Goal: Use online tool/utility: Utilize a website feature to perform a specific function

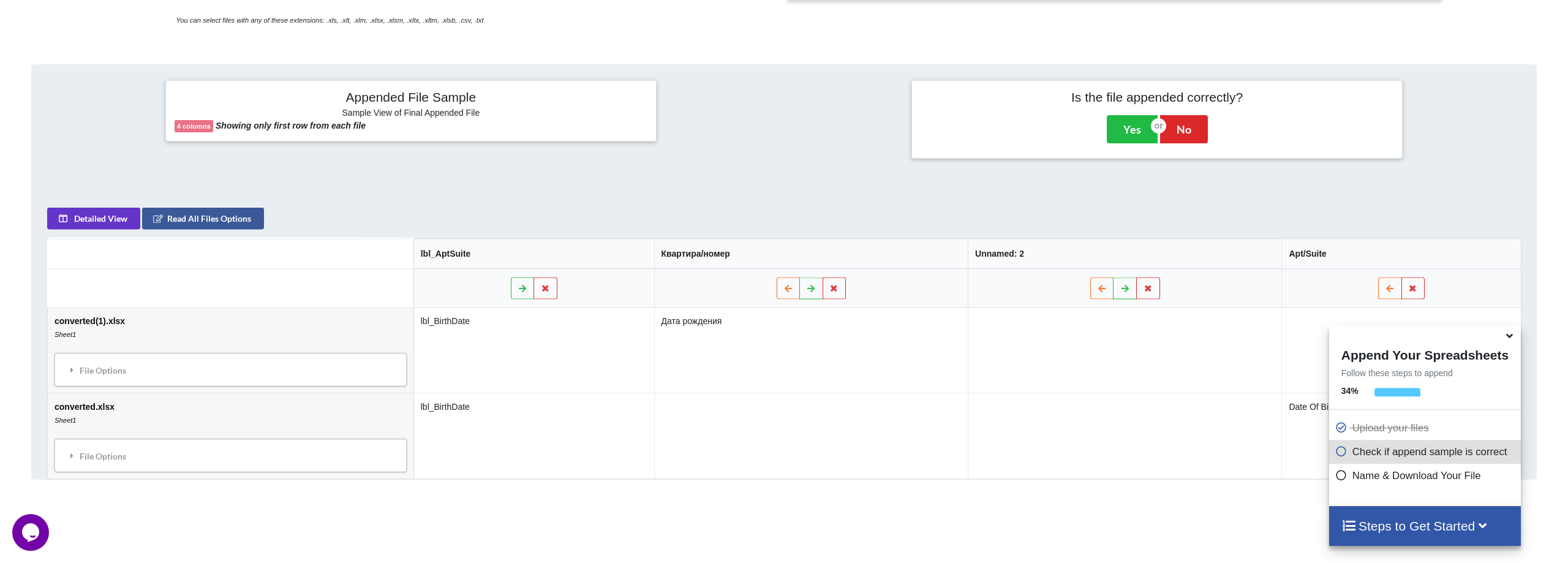
scroll to position [434, 0]
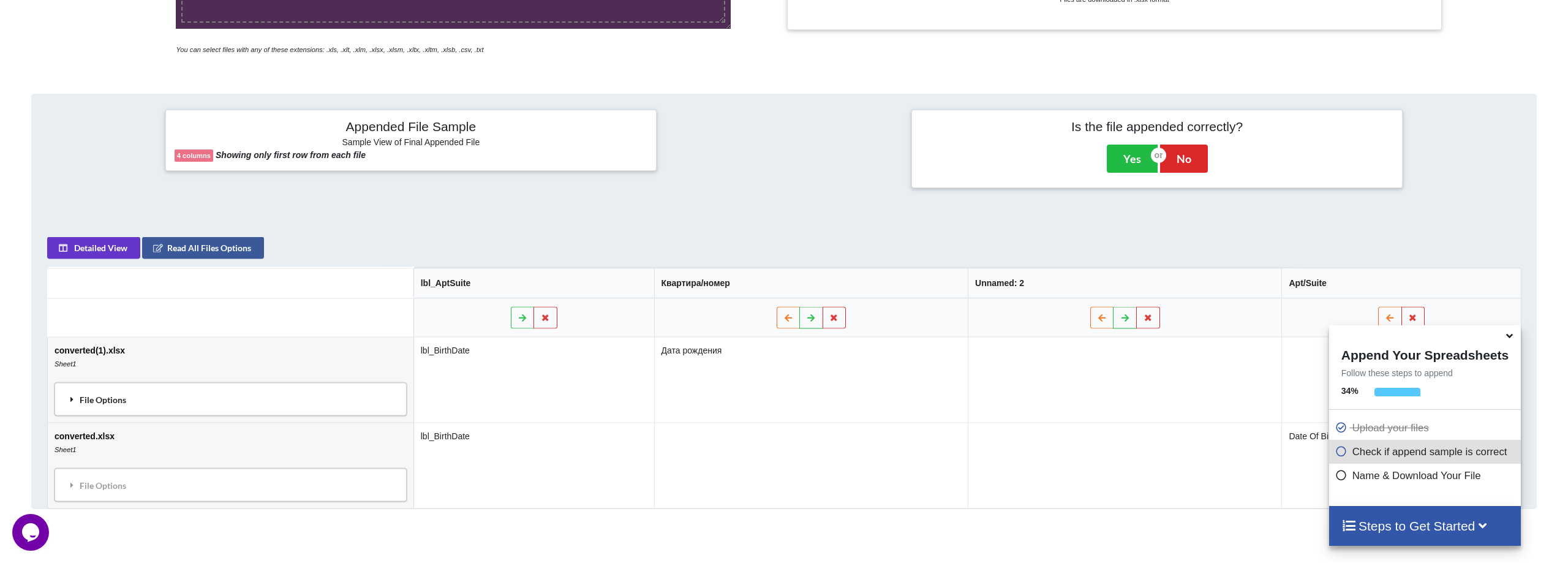
click at [131, 386] on div "File Options" at bounding box center [231, 399] width 345 height 26
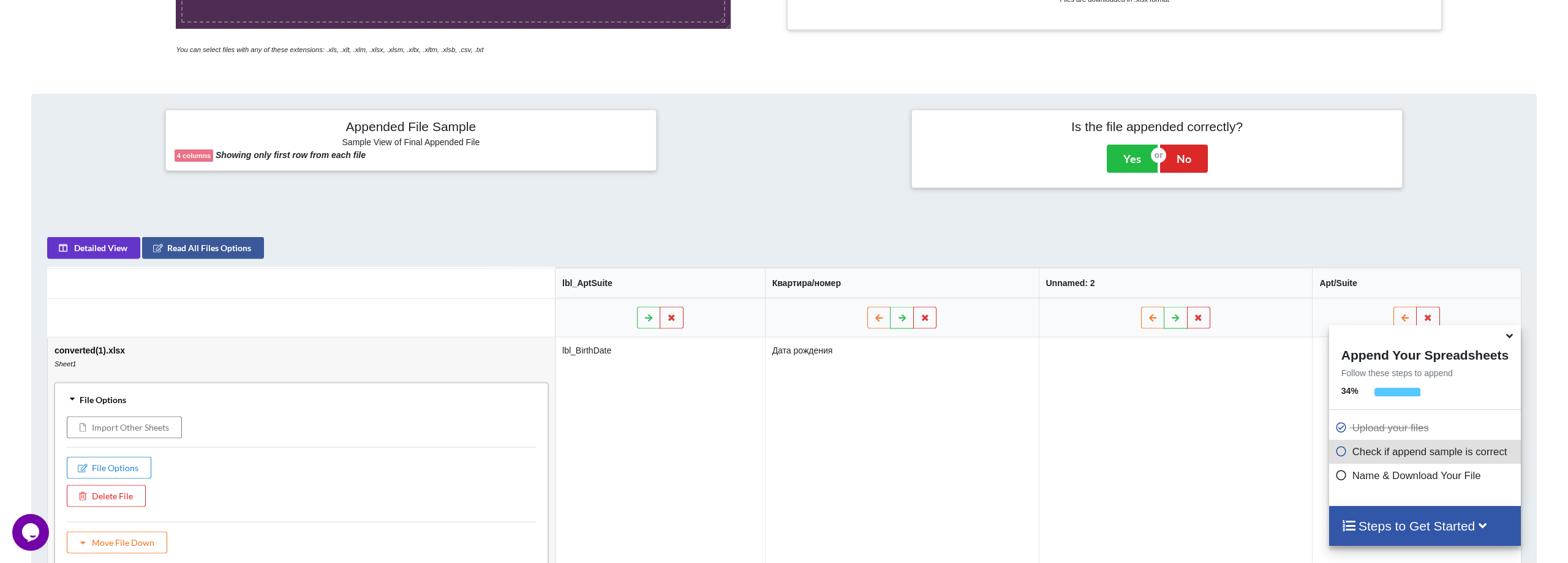
click at [131, 386] on div "File Options" at bounding box center [301, 399] width 487 height 26
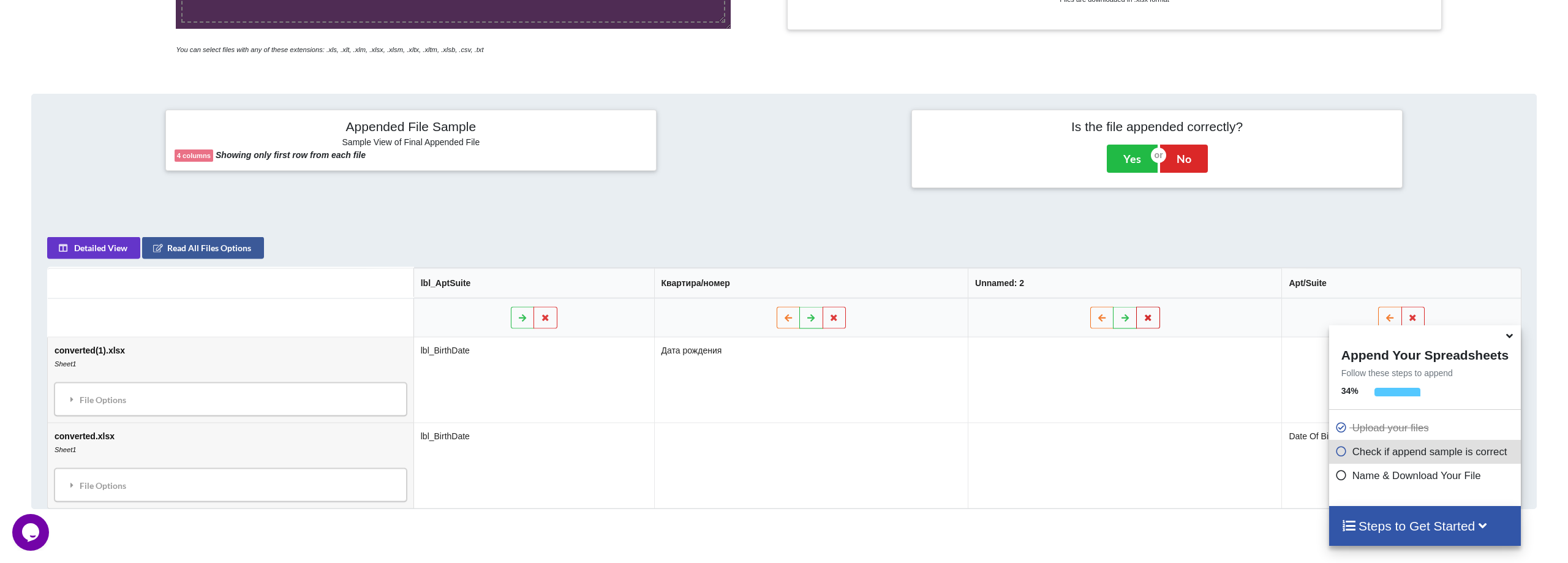
click at [1144, 313] on icon at bounding box center [1148, 316] width 11 height 7
click at [1072, 224] on button "Delete Column" at bounding box center [1060, 230] width 82 height 22
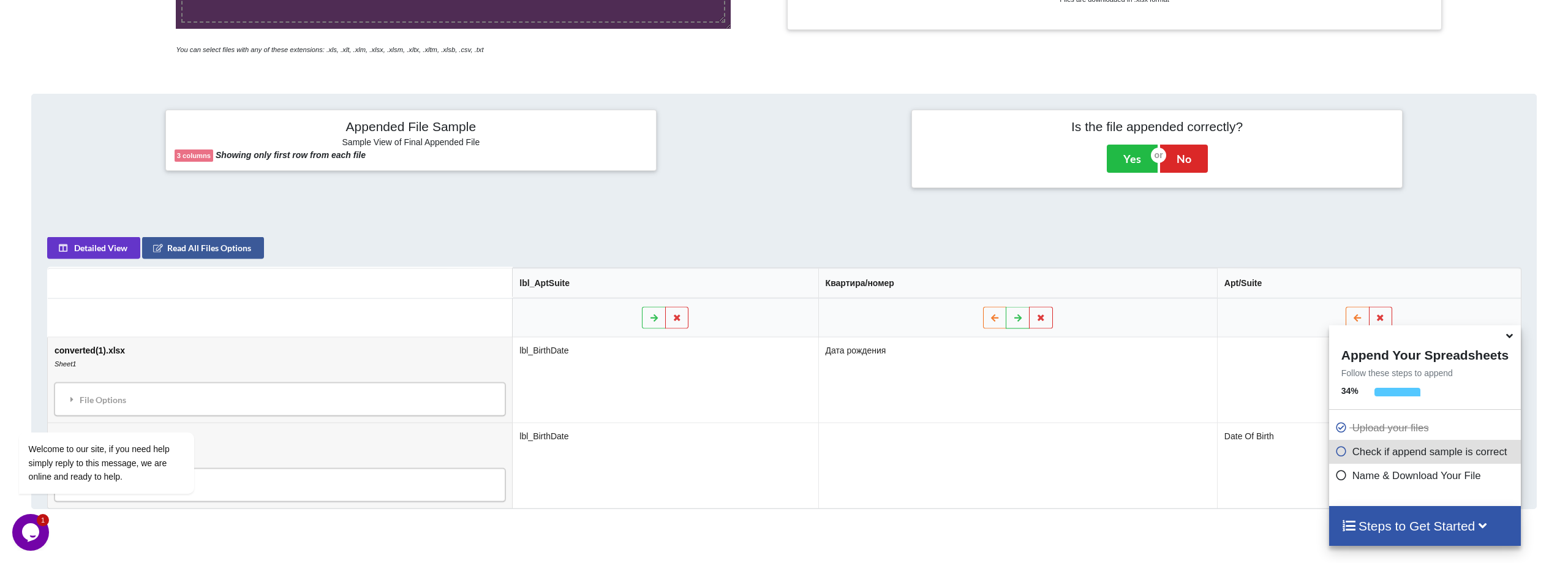
scroll to position [497, 0]
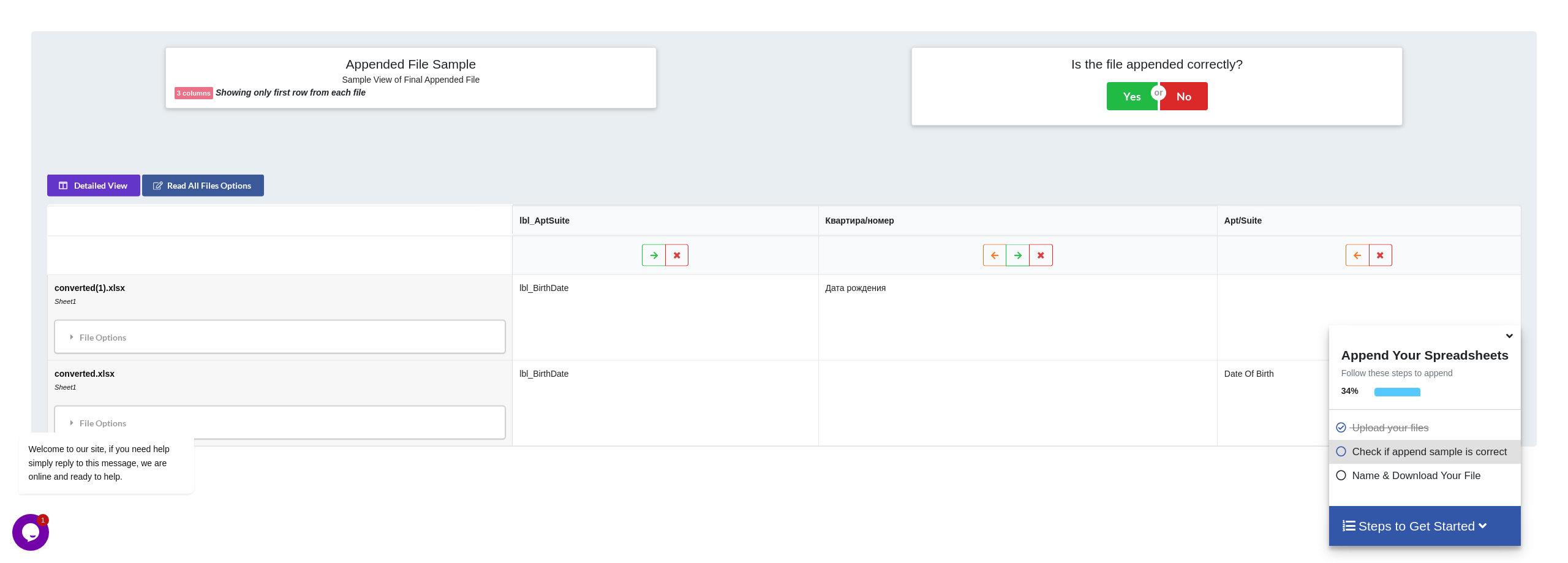
click at [1508, 339] on icon at bounding box center [1510, 334] width 13 height 11
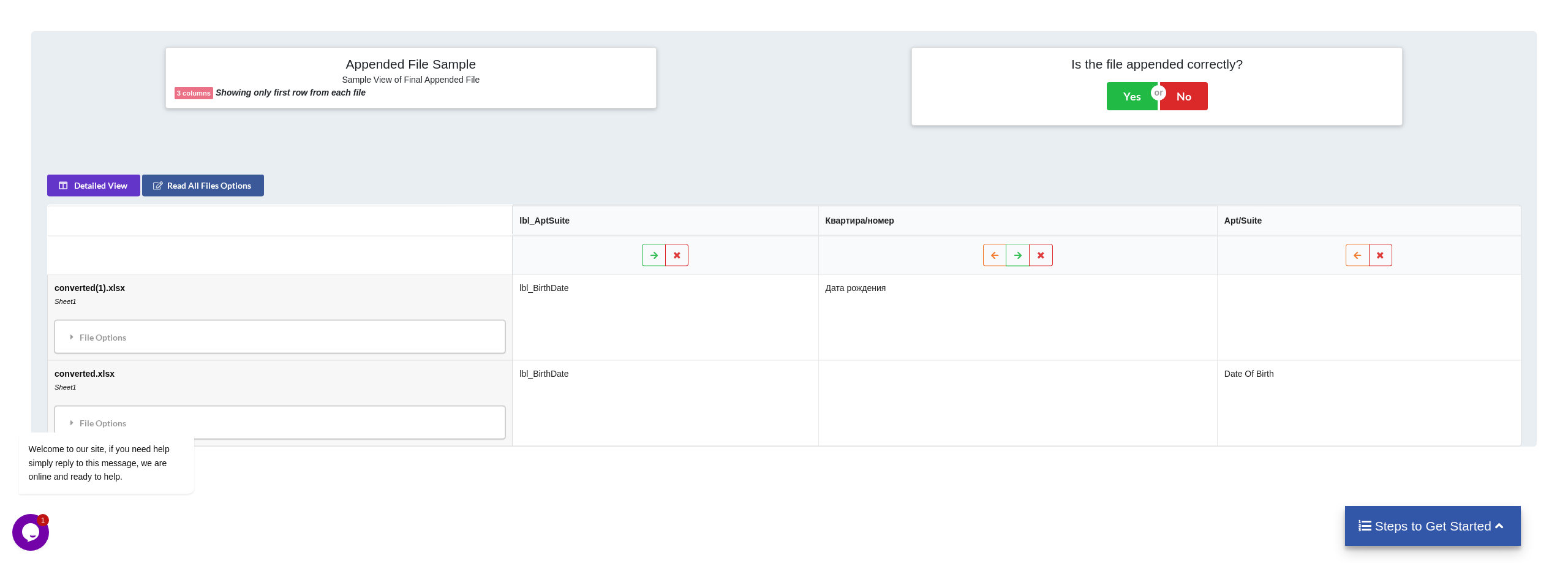
scroll to position [184, 0]
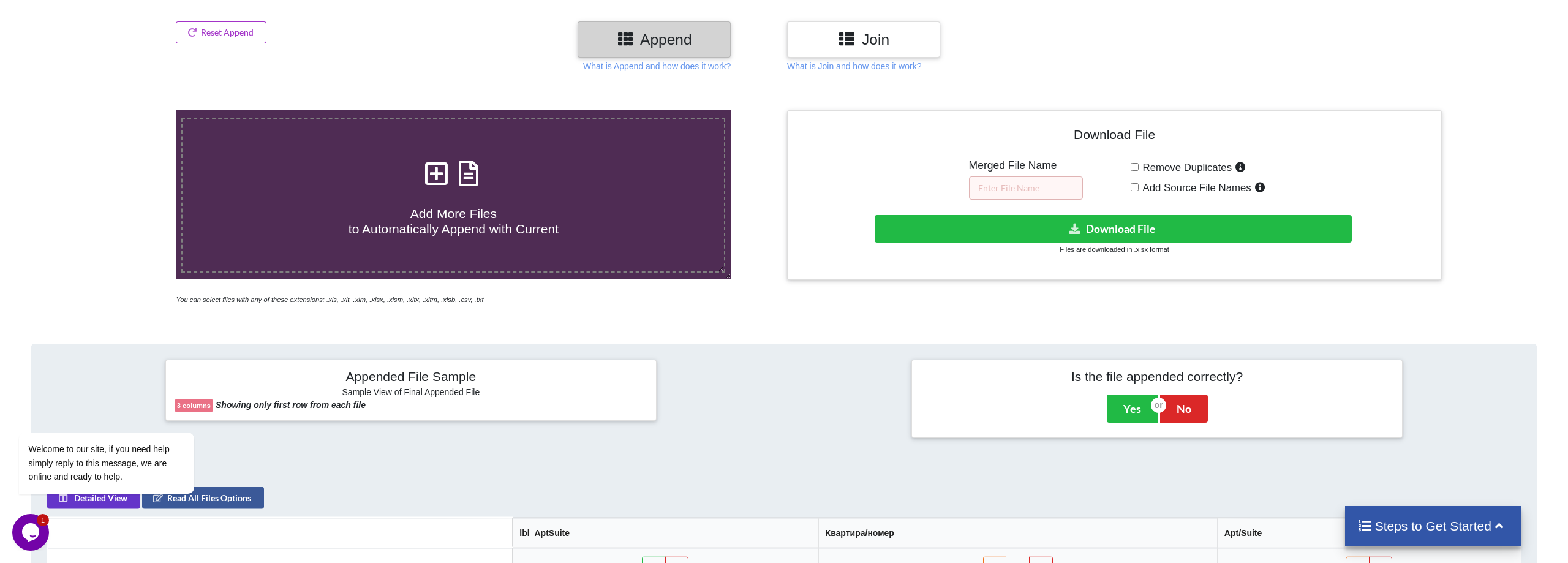
click at [1138, 163] on input "Remove Duplicates" at bounding box center [1134, 166] width 8 height 8
checkbox input "true"
click at [1026, 177] on input "text" at bounding box center [1026, 188] width 114 height 23
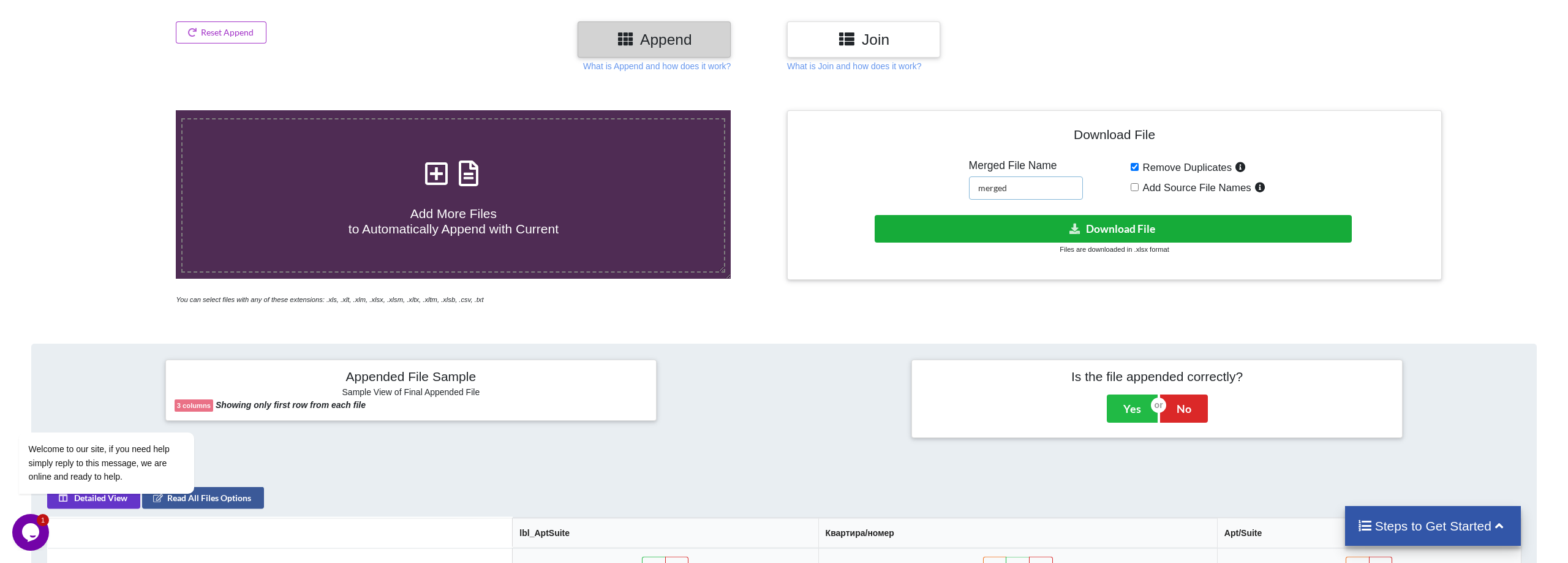
type input "merged"
click at [1054, 215] on button "Download File" at bounding box center [1113, 228] width 477 height 27
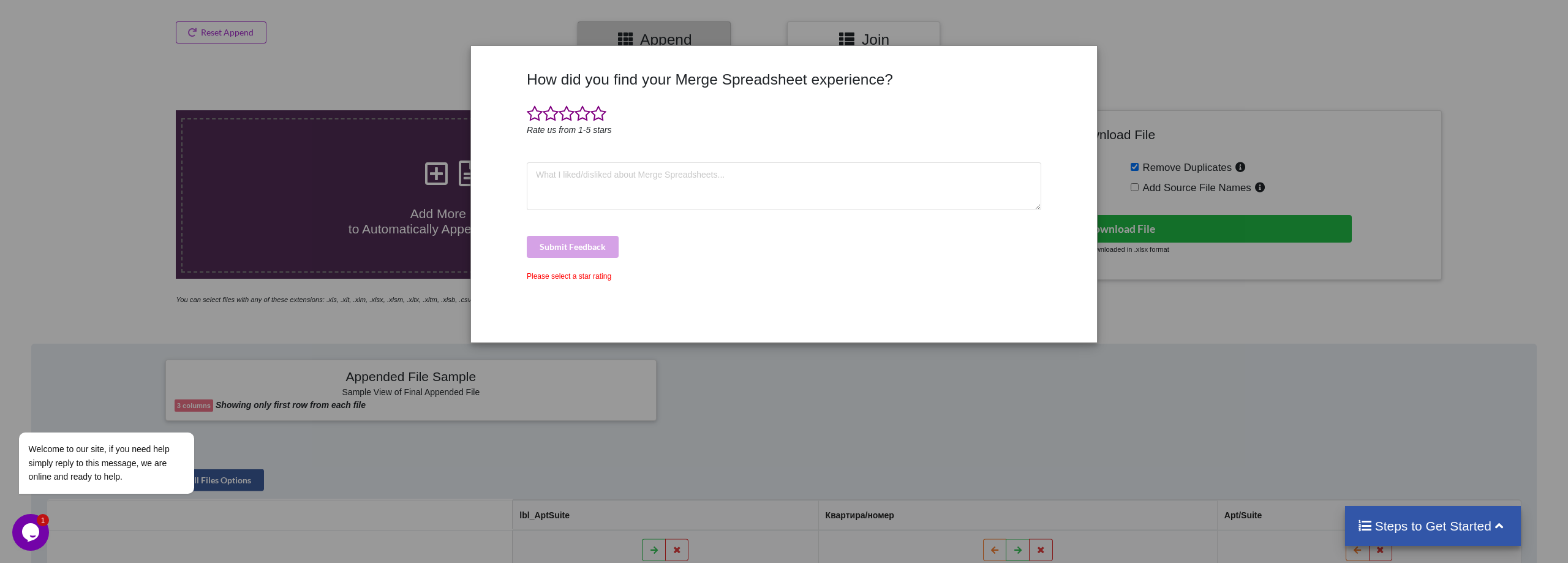
click at [717, 384] on div "How did you find your Merge Spreadsheet experience? Rate us from 1-5 stars Subm…" at bounding box center [784, 281] width 1568 height 563
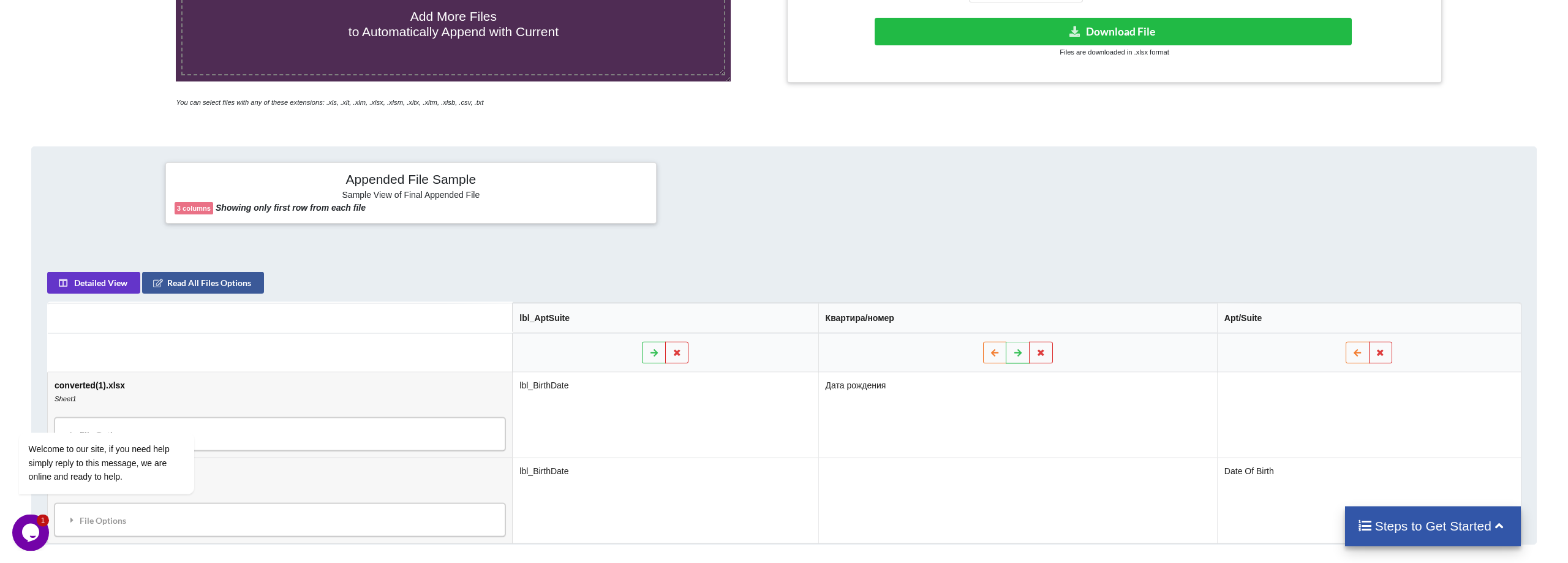
scroll to position [229, 0]
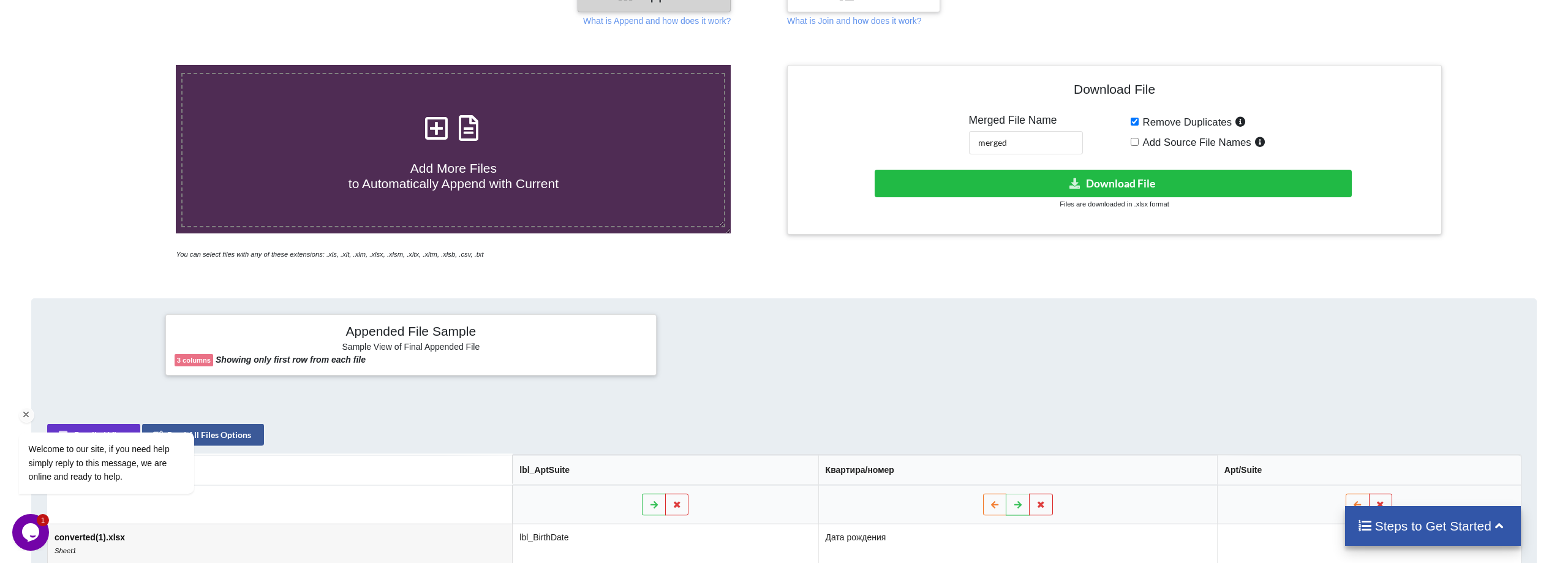
click at [219, 379] on div "Welcome to our site, if you need help simply reply to this message, we are onli…" at bounding box center [123, 412] width 221 height 186
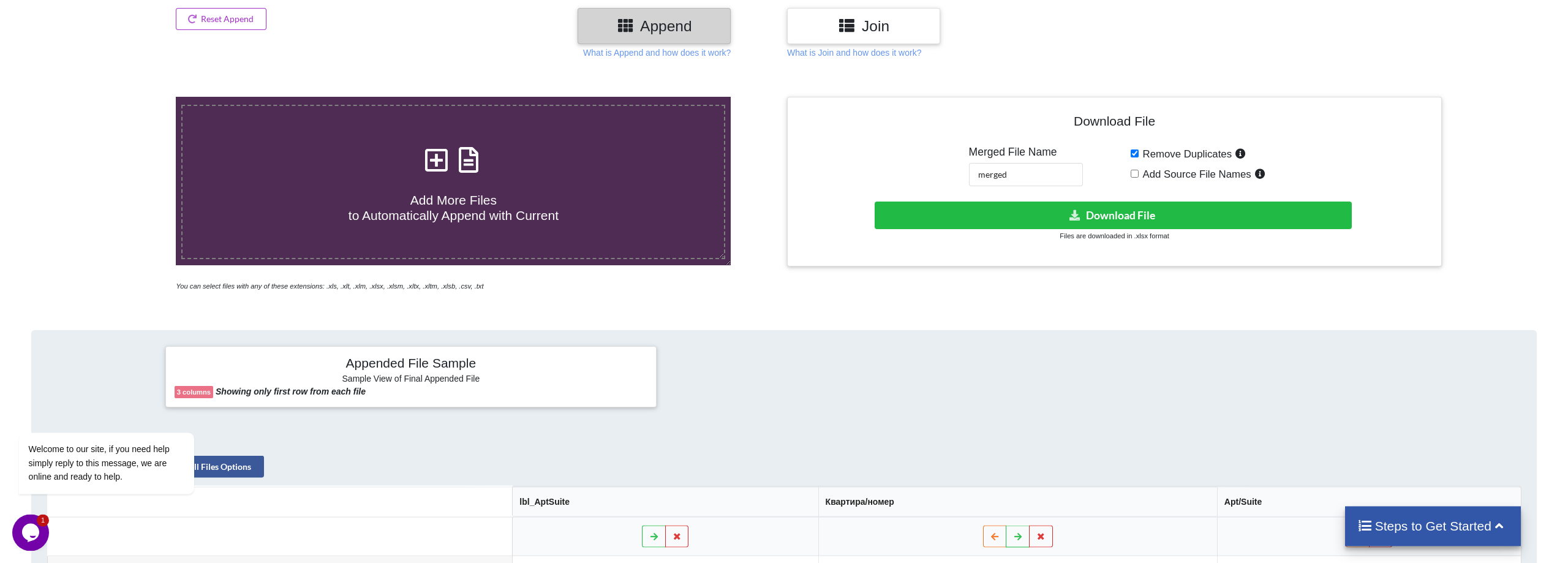
scroll to position [167, 0]
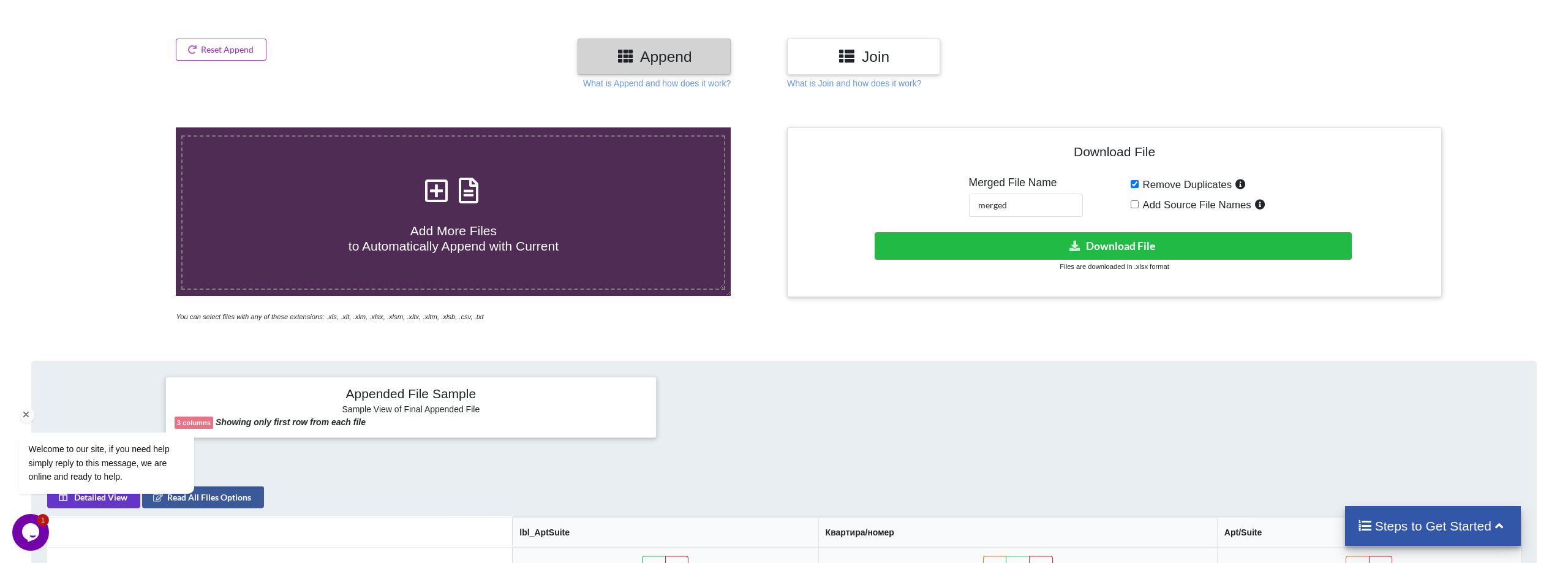
click at [193, 369] on div "Welcome to our site, if you need help simply reply to this message, we are onli…" at bounding box center [123, 412] width 221 height 186
click at [875, 49] on h3 "Join" at bounding box center [864, 57] width 135 height 18
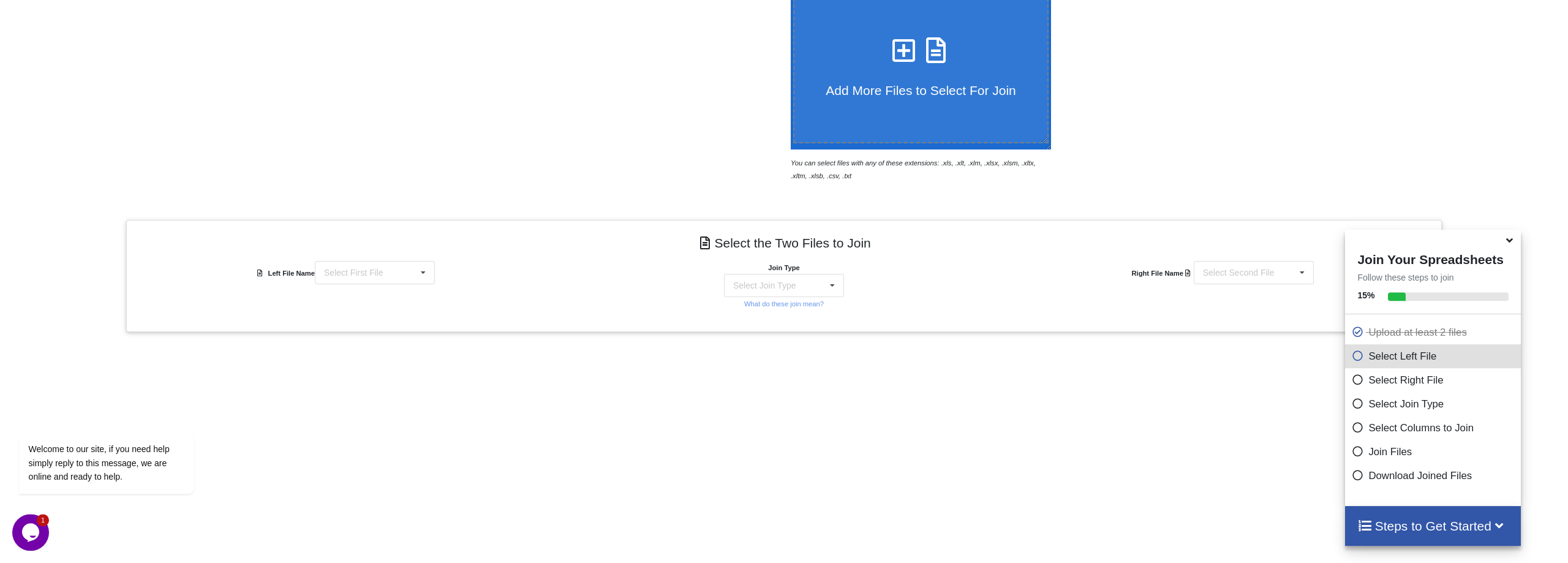
scroll to position [314, 0]
click at [427, 261] on icon at bounding box center [423, 272] width 19 height 23
click at [396, 313] on span "converted.xlsx : Sheet1" at bounding box center [366, 317] width 89 height 10
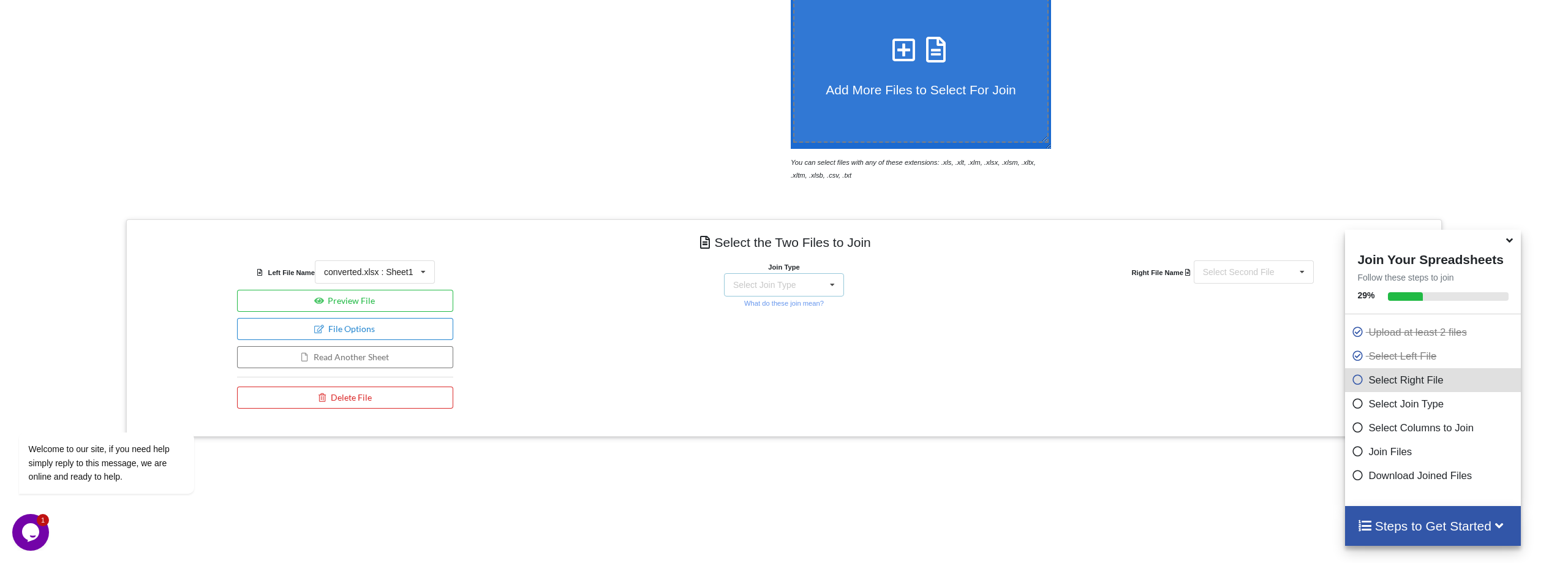
click at [814, 273] on div "Select Join Type INNER JOIN LEFT JOIN RIGHT JOIN FULL JOIN" at bounding box center [784, 285] width 120 height 23
click at [797, 311] on span "INNER JOIN" at bounding box center [778, 316] width 49 height 10
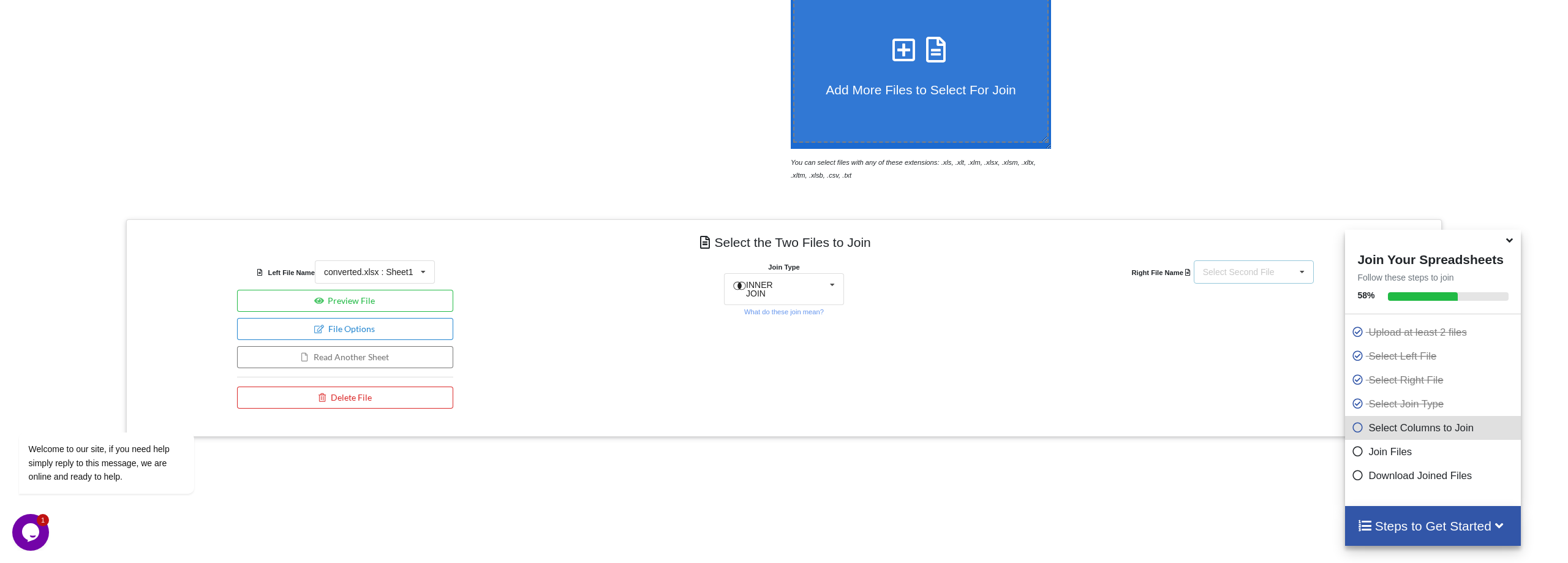
click at [1289, 261] on div "Select Second File converted(1).xlsx : Sheet1 converted.xlsx : Sheet1" at bounding box center [1254, 272] width 120 height 23
click at [1241, 290] on span "converted(1).xlsx : Sheet1" at bounding box center [1250, 294] width 100 height 10
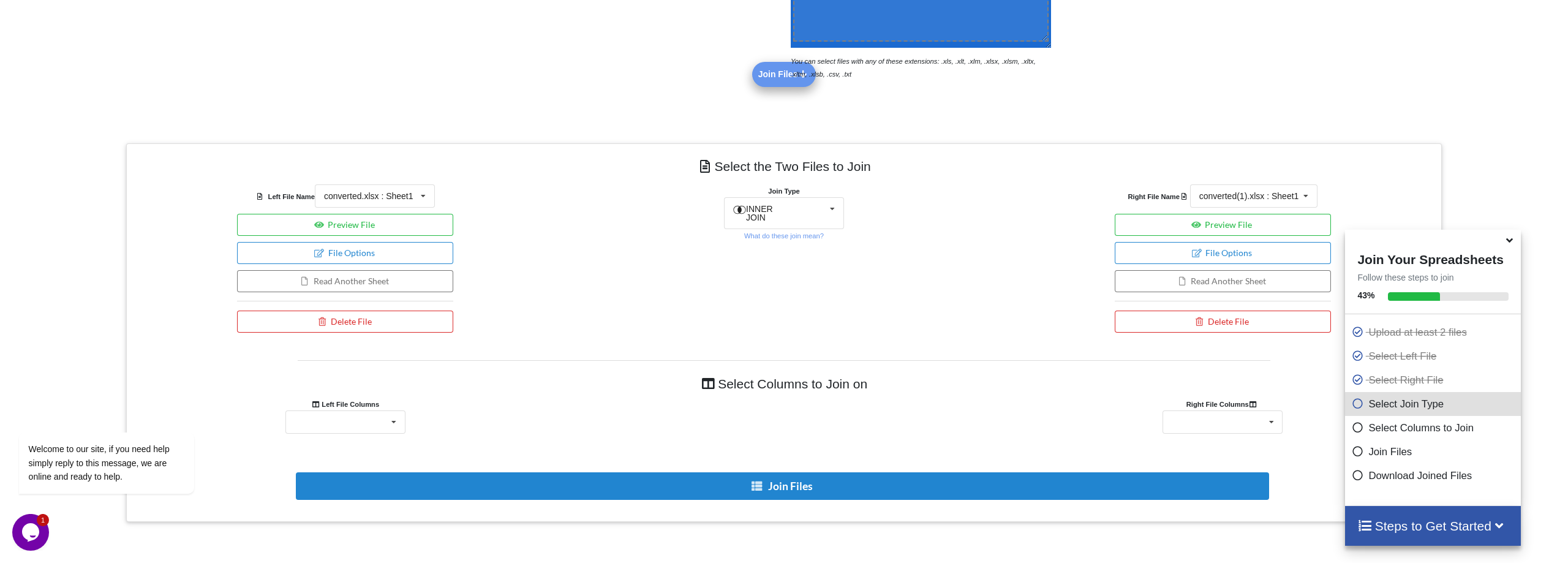
scroll to position [521, 0]
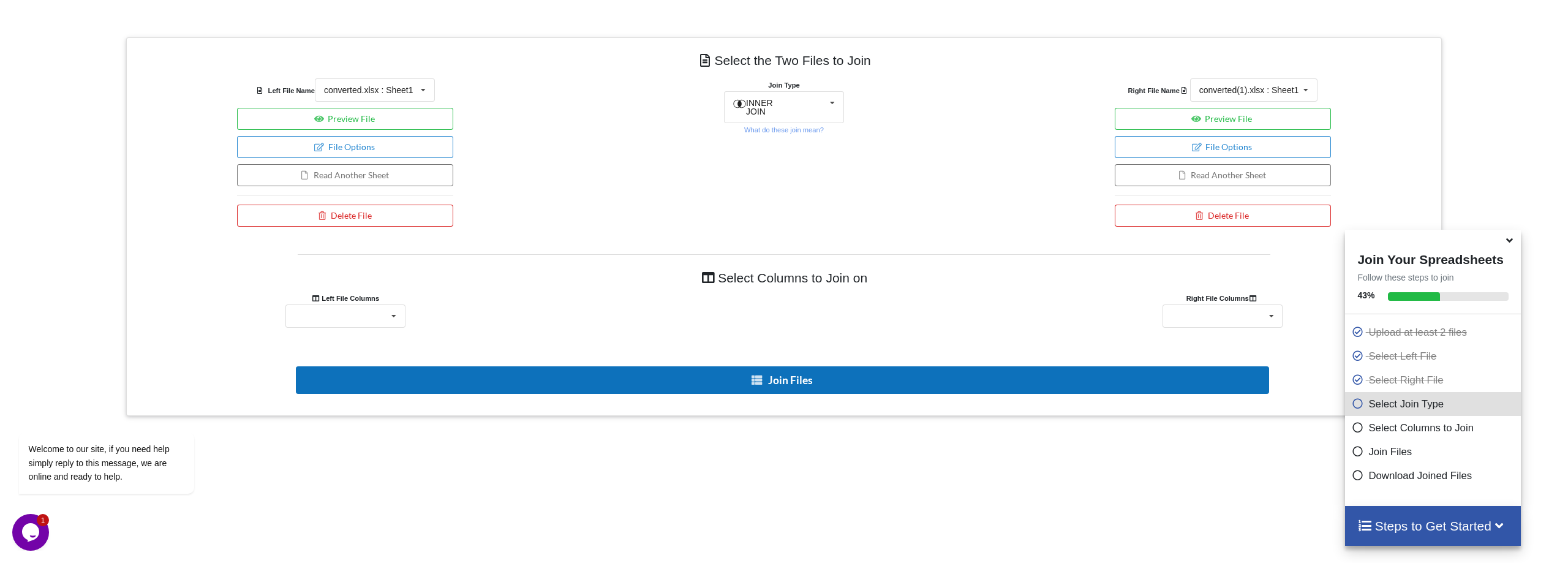
click at [846, 367] on button "Join Files" at bounding box center [783, 380] width 973 height 27
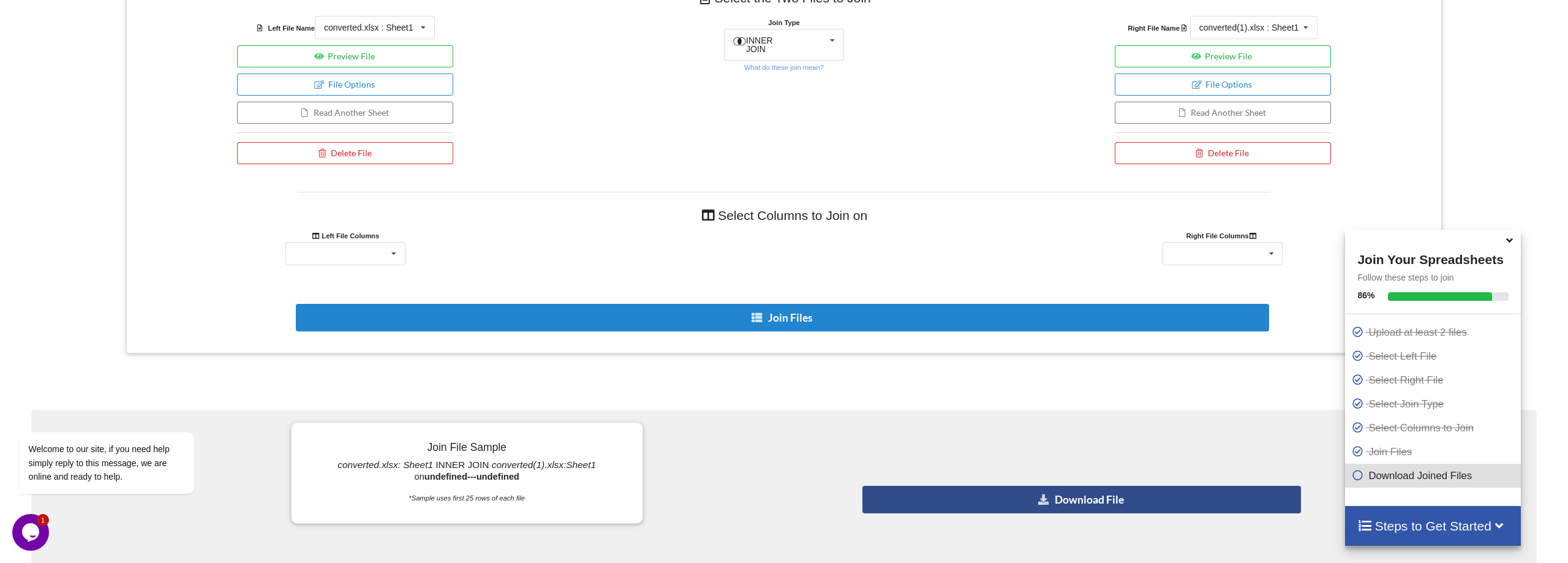
click at [1063, 486] on button "Download File" at bounding box center [1081, 499] width 439 height 27
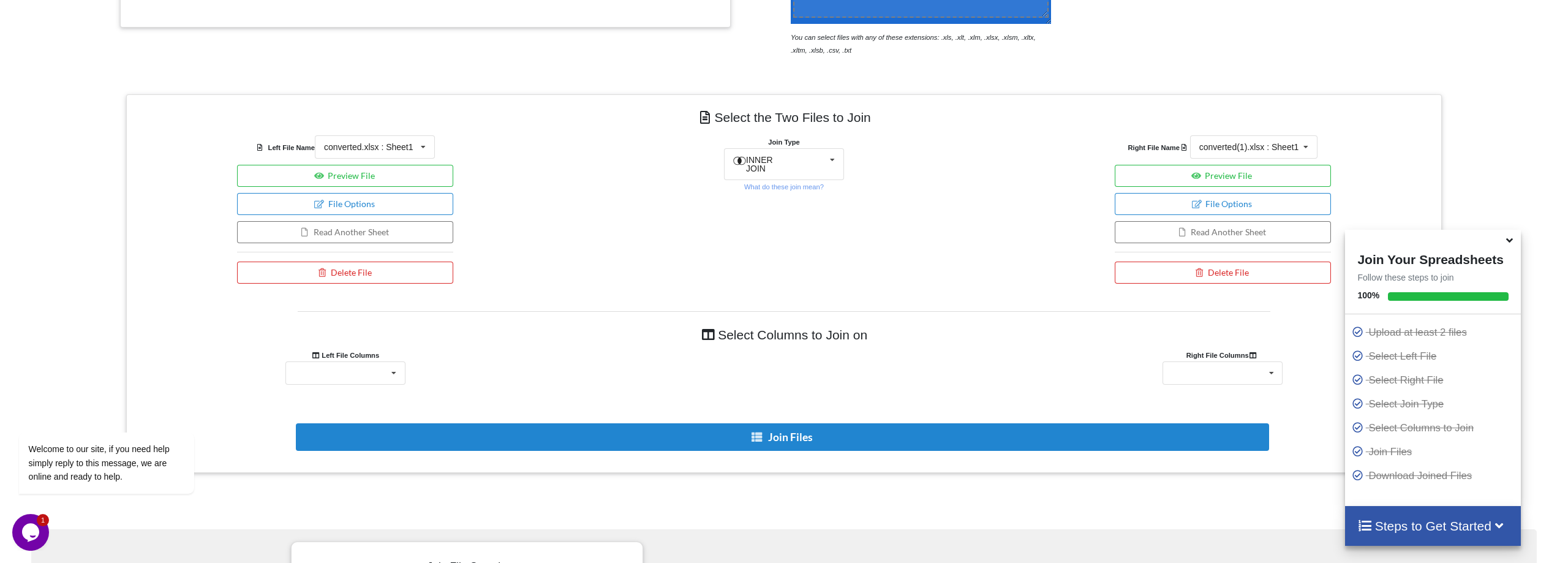
scroll to position [437, 0]
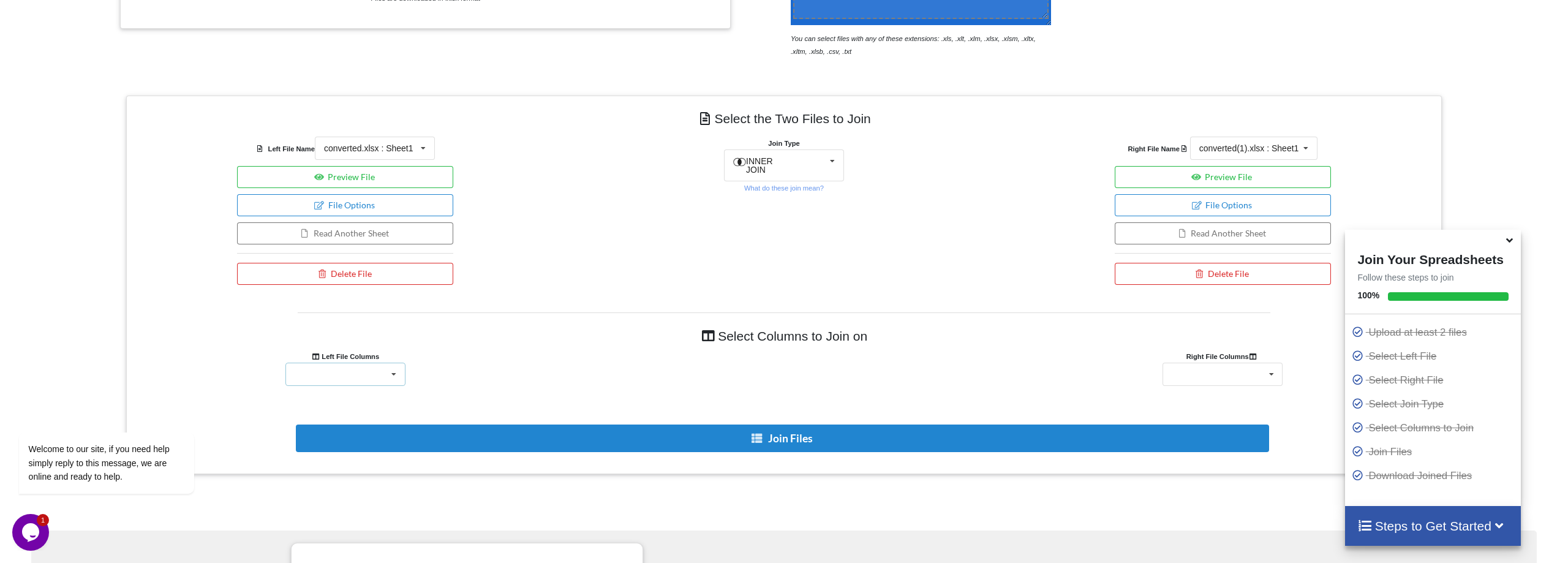
click at [354, 363] on div "lbl_AptSuite Apt/Suite Unnamed: 2" at bounding box center [345, 375] width 120 height 23
click at [737, 363] on div at bounding box center [784, 375] width 439 height 23
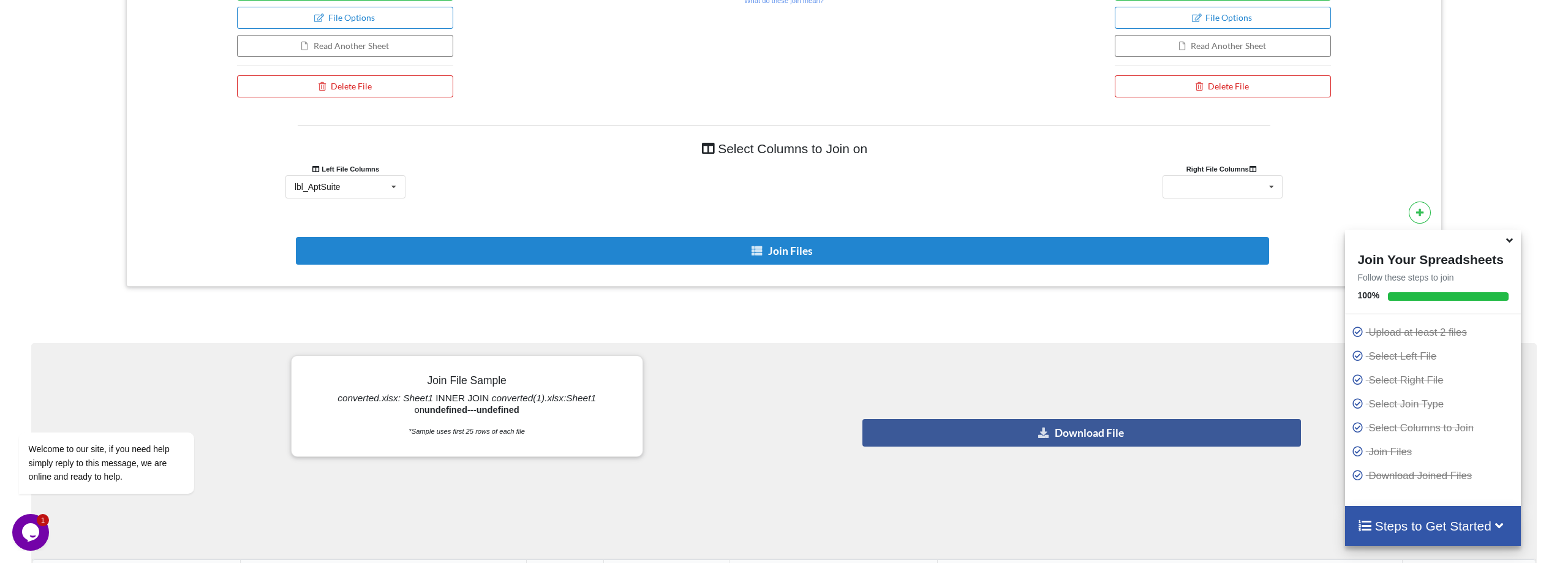
scroll to position [400, 0]
